Goal: Learn about a topic: Learn about a topic

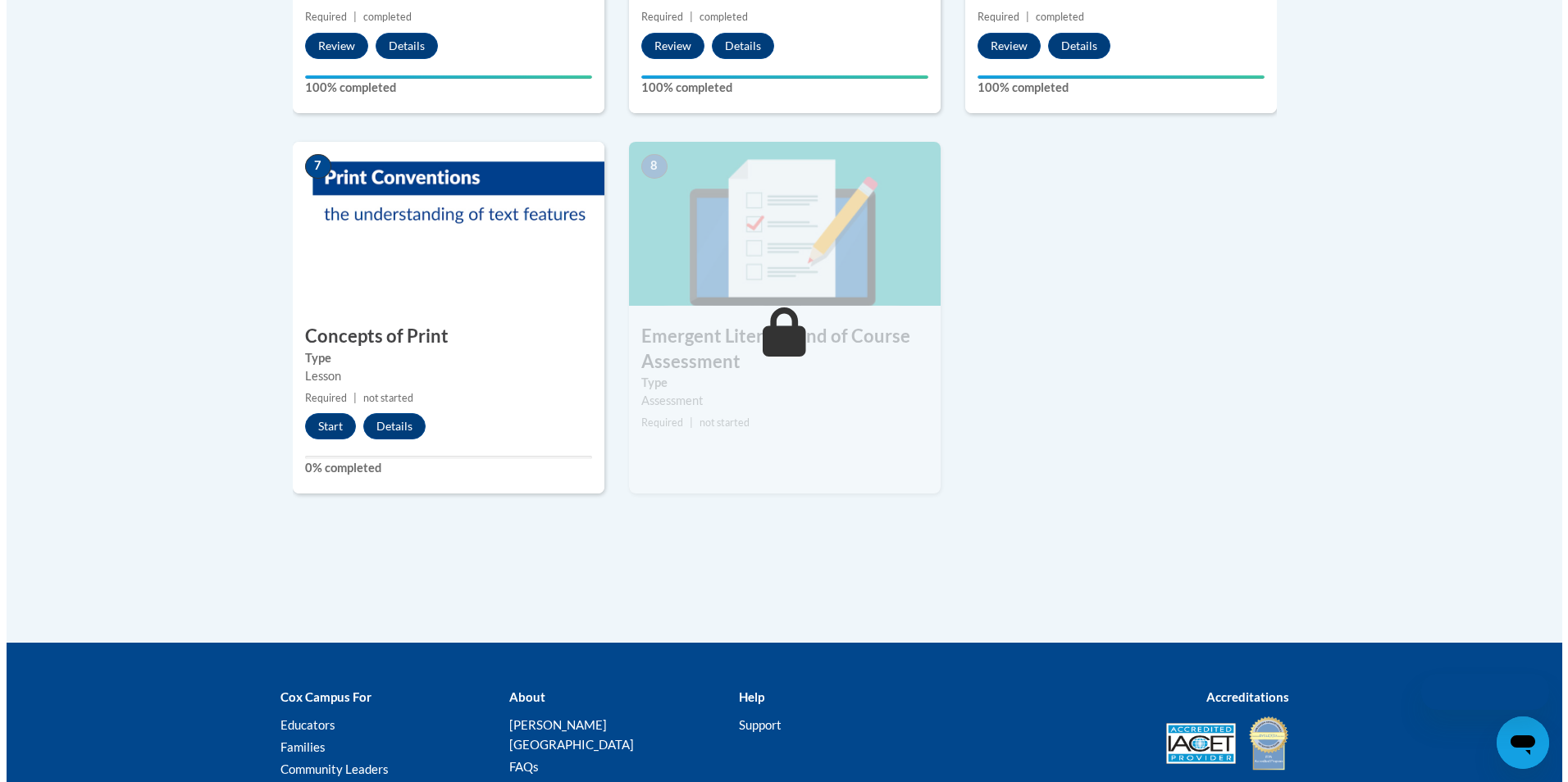
scroll to position [1287, 0]
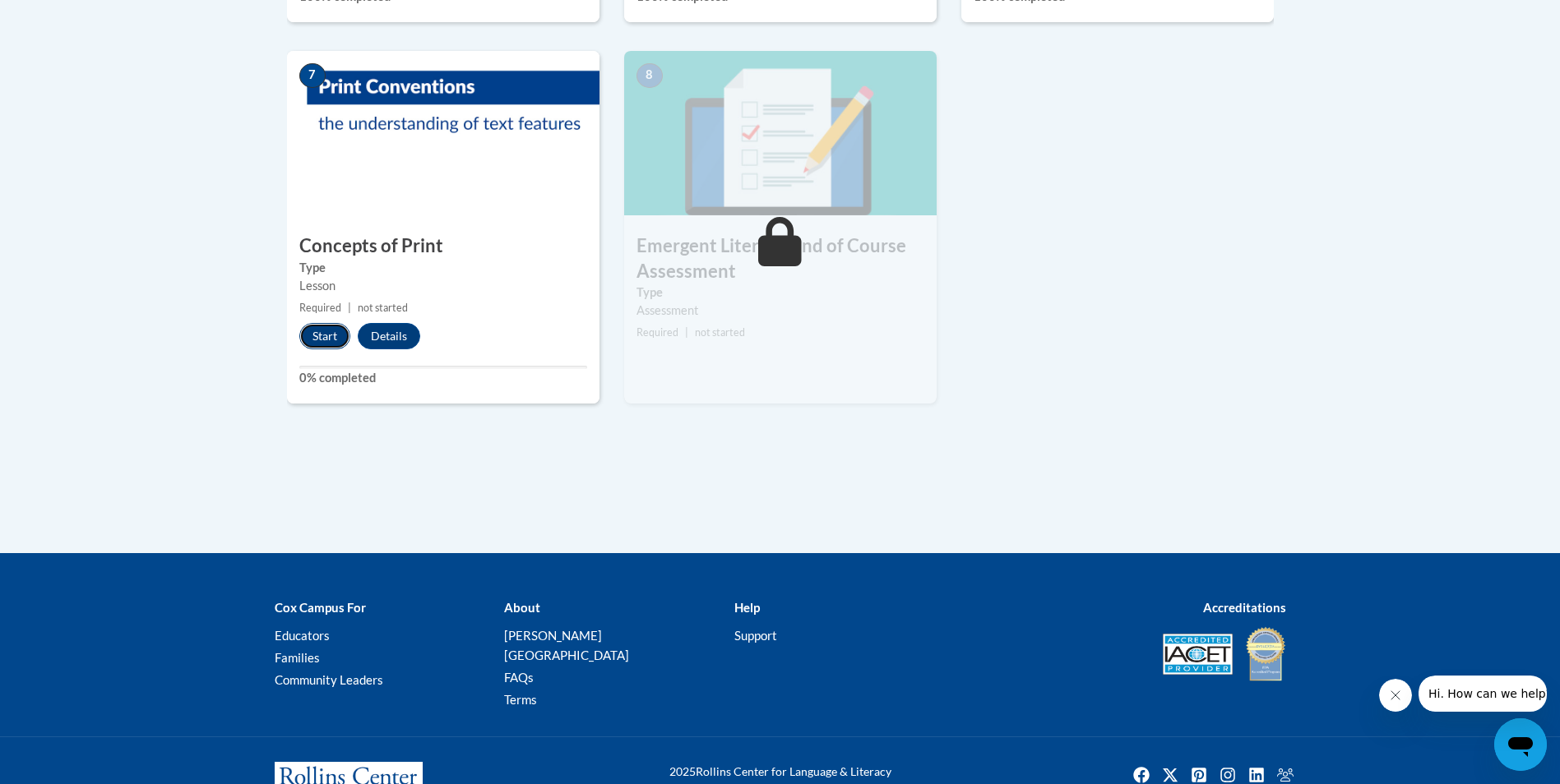
click at [323, 338] on button "Start" at bounding box center [324, 336] width 51 height 27
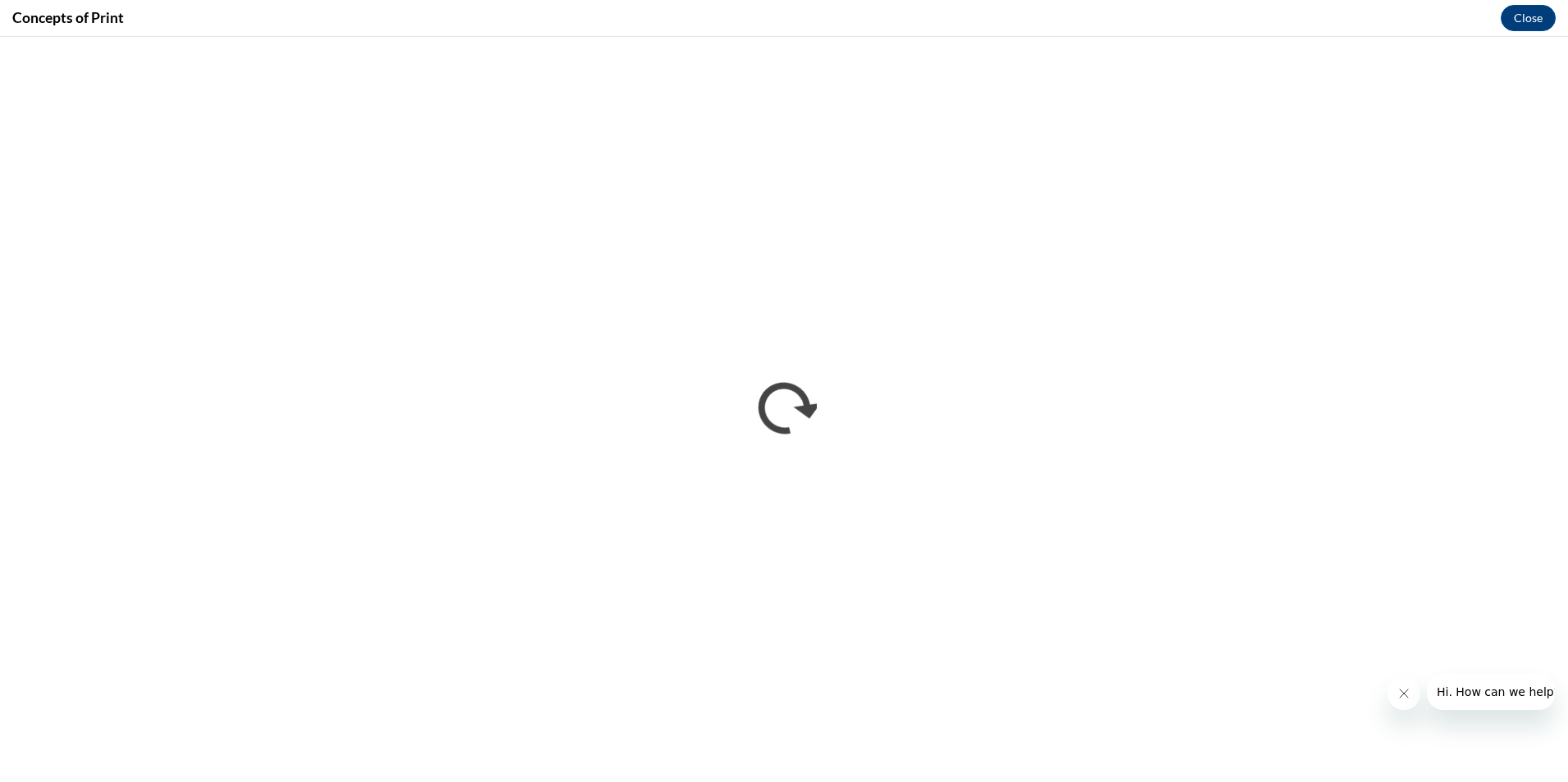
scroll to position [0, 0]
